Goal: Information Seeking & Learning: Understand process/instructions

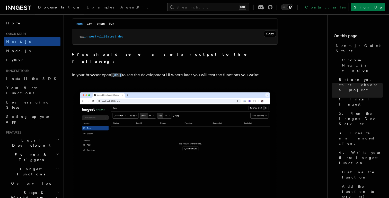
scroll to position [404, 0]
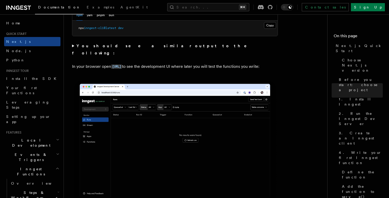
click at [72, 46] on summary "You should see a similar output to the following:" at bounding box center [175, 49] width 206 height 14
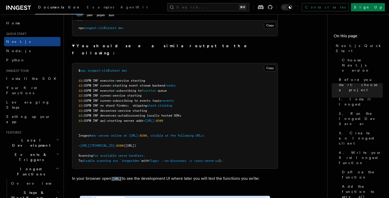
click at [72, 46] on summary "You should see a similar output to the following:" at bounding box center [175, 49] width 206 height 14
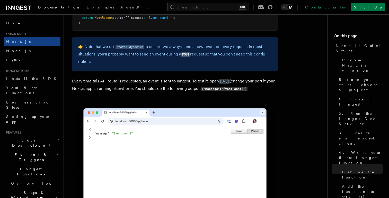
scroll to position [2830, 0]
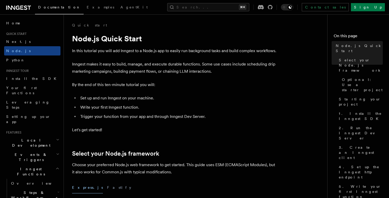
click at [108, 51] on p "In this tutorial you will add Inngest to a Node.js app to easily run background…" at bounding box center [175, 50] width 206 height 7
click at [14, 9] on icon at bounding box center [11, 8] width 7 height 4
